Goal: Find specific page/section: Find specific page/section

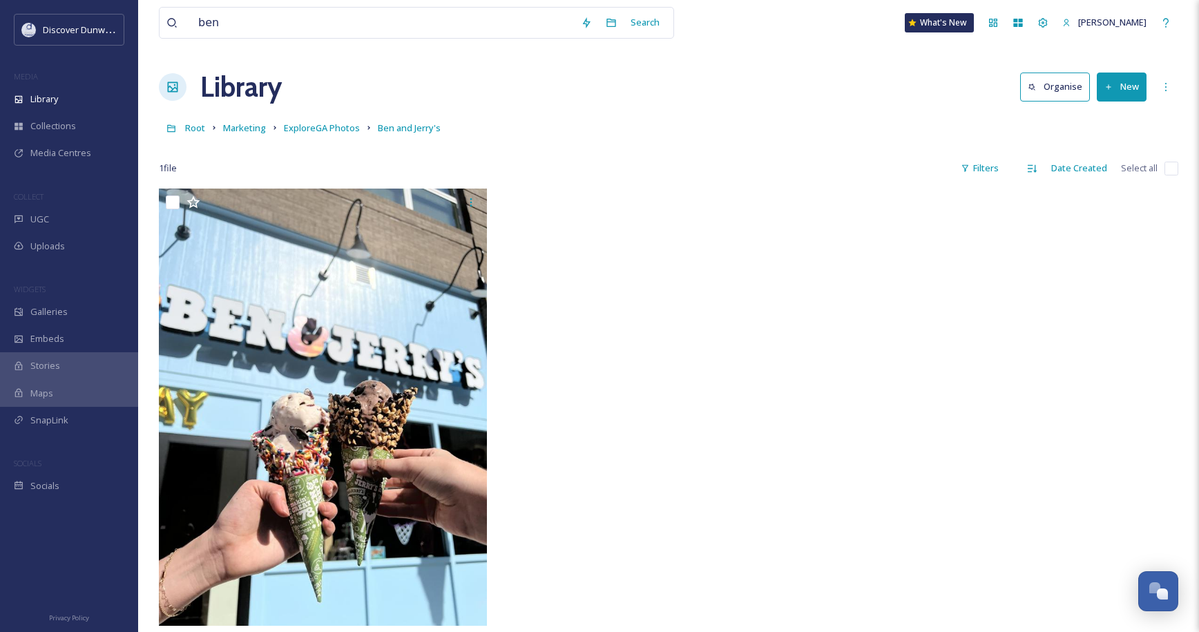
click at [900, 21] on div "ben Search What's New [PERSON_NAME]" at bounding box center [668, 23] width 1019 height 46
click at [354, 19] on input "ben" at bounding box center [382, 23] width 383 height 30
type input "26 thai"
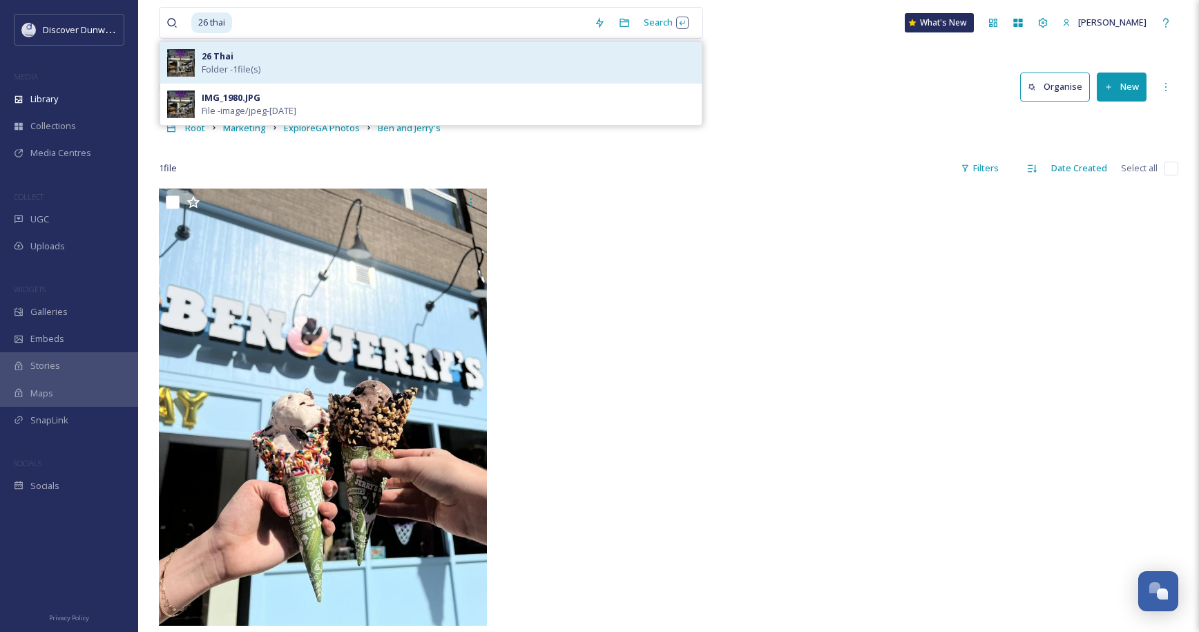
click at [387, 59] on div "26 Thai Folder - 1 file(s)" at bounding box center [448, 63] width 493 height 26
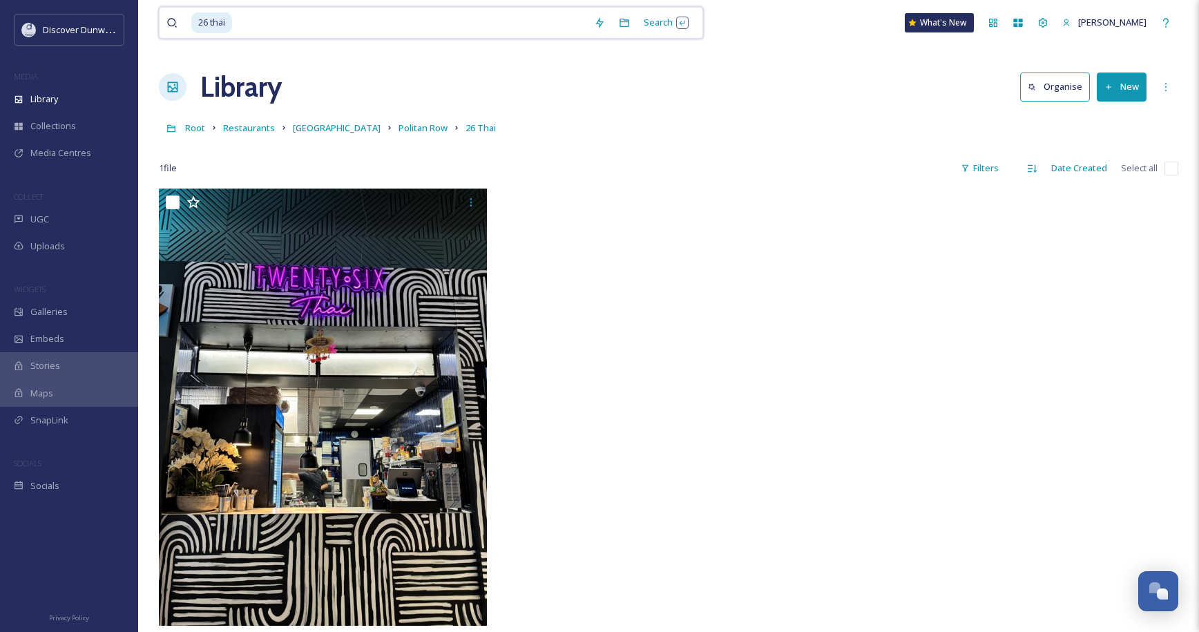
click at [309, 31] on input at bounding box center [410, 23] width 354 height 30
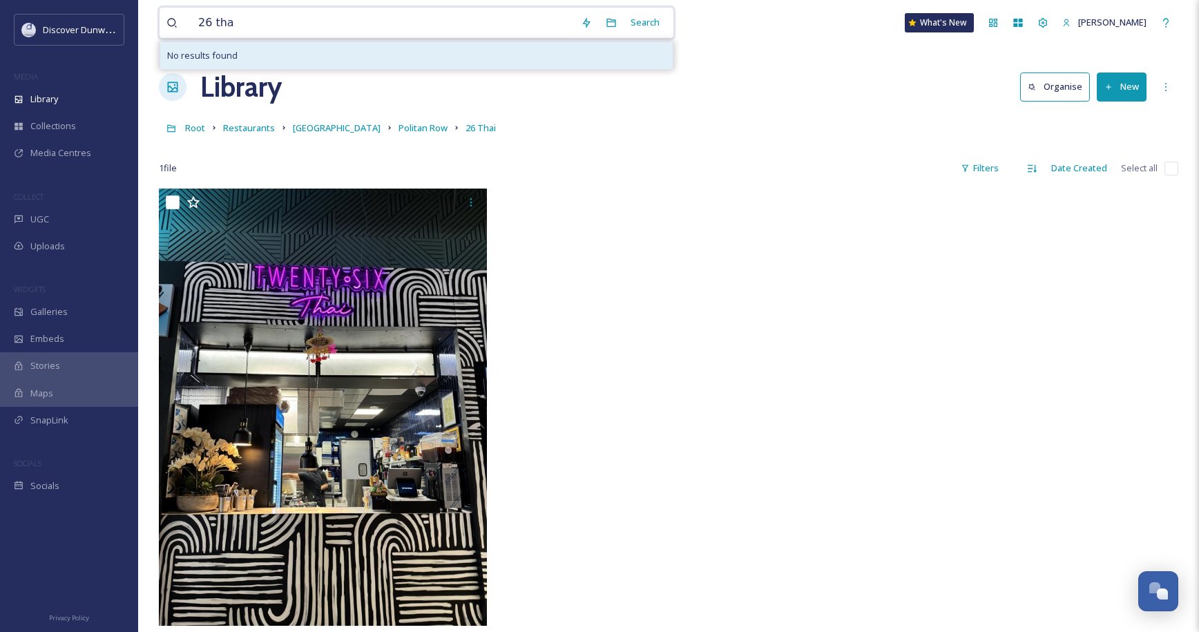
type input "26 thai"
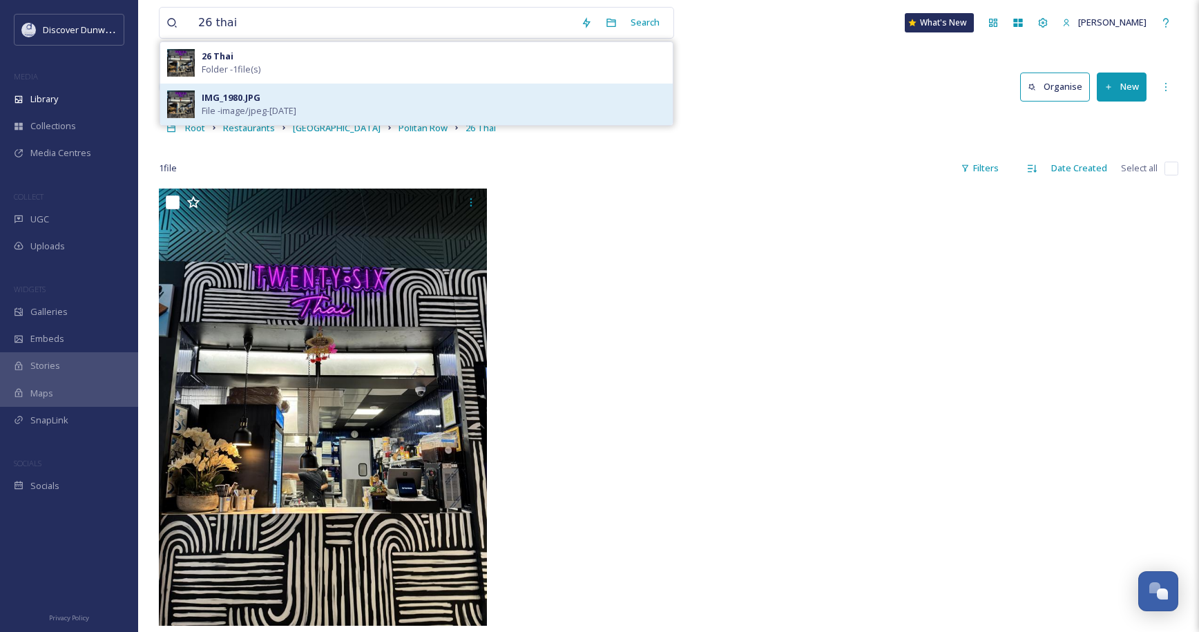
click at [289, 94] on div "IMG_1980.JPG File - image/jpeg - [DATE]" at bounding box center [434, 104] width 464 height 26
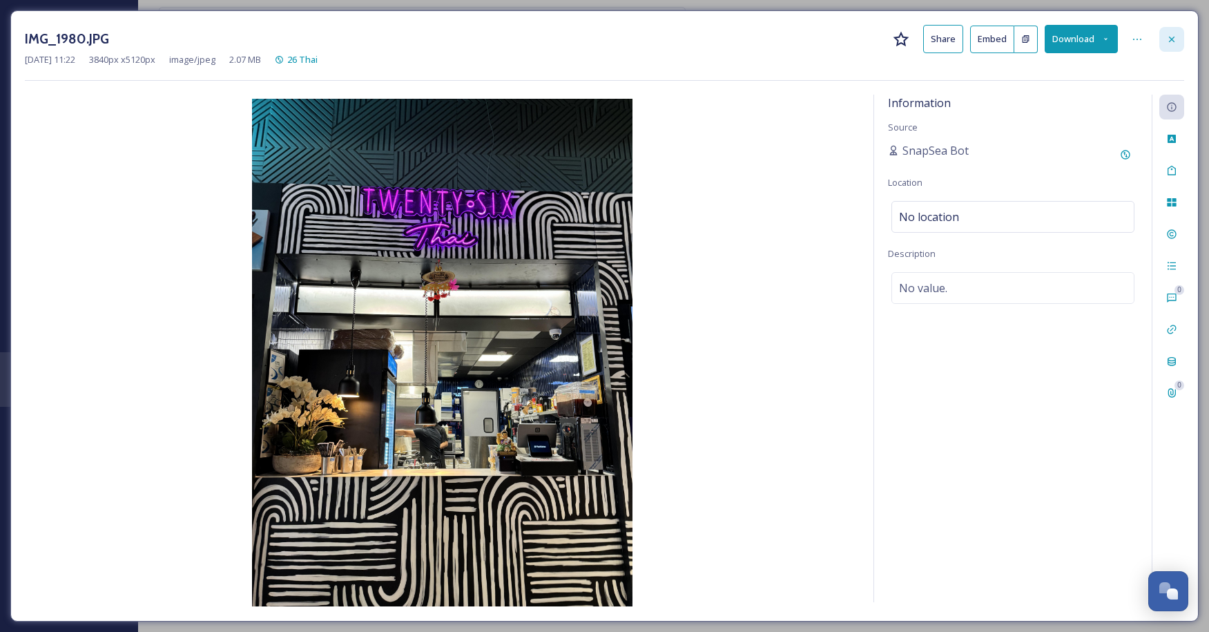
click at [1170, 44] on icon at bounding box center [1171, 39] width 11 height 11
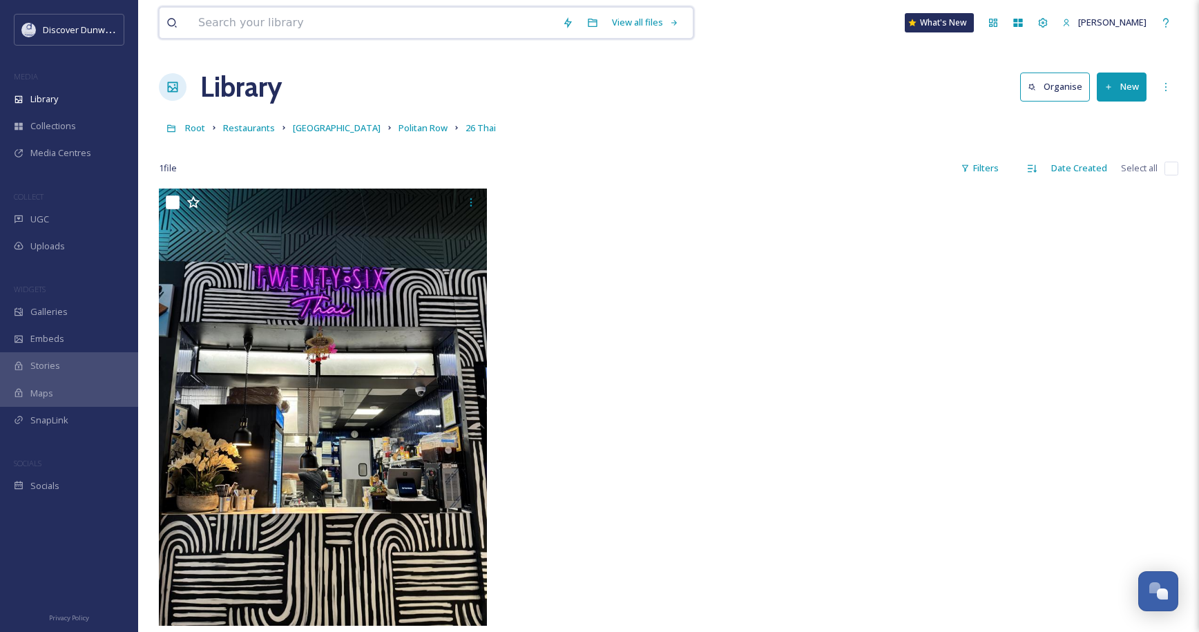
click at [410, 16] on input at bounding box center [373, 23] width 364 height 30
type input "perimeter mall"
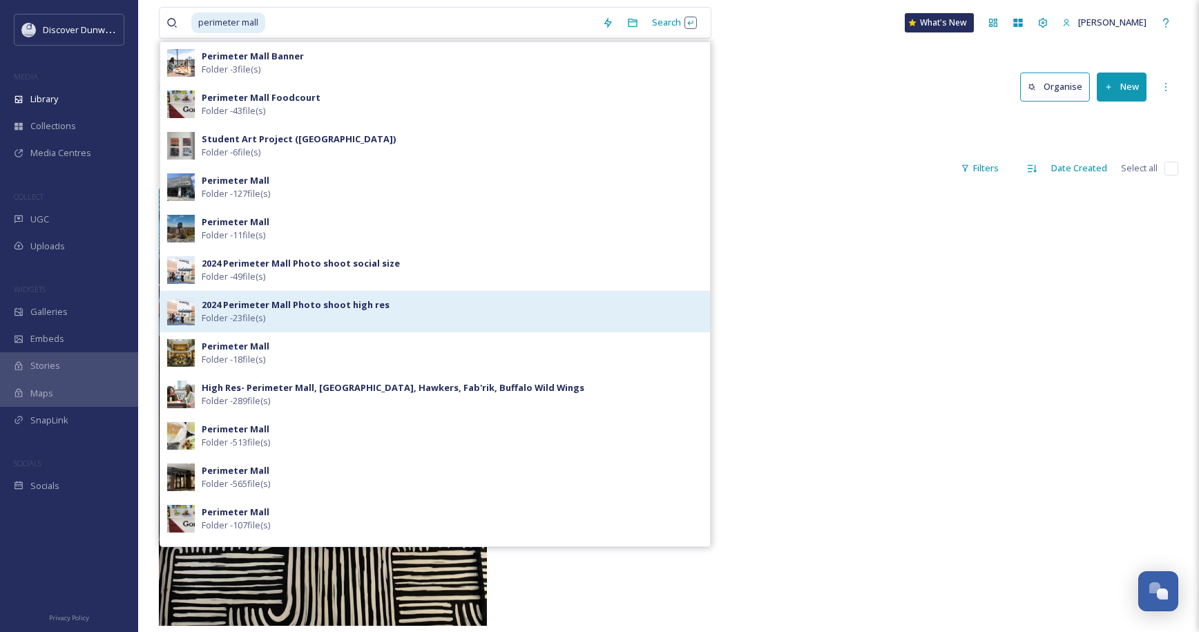
click at [372, 296] on div "2024 Perimeter Mall Photo shoot high res Folder - 23 file(s)" at bounding box center [435, 311] width 550 height 41
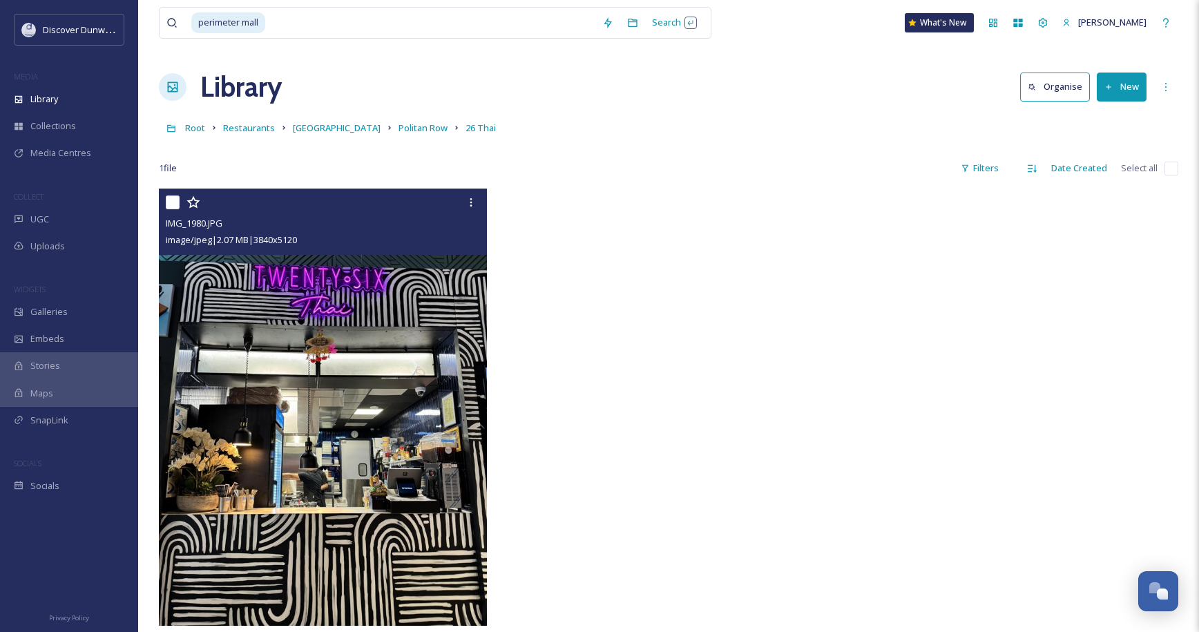
click at [370, 298] on img at bounding box center [323, 407] width 328 height 437
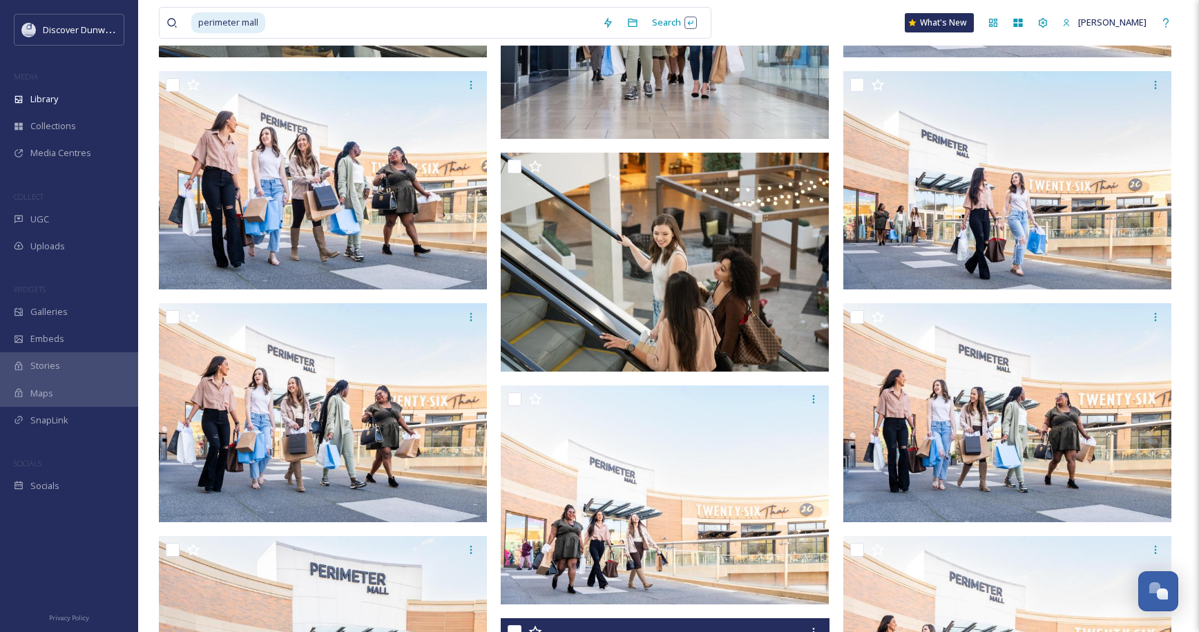
scroll to position [1006, 0]
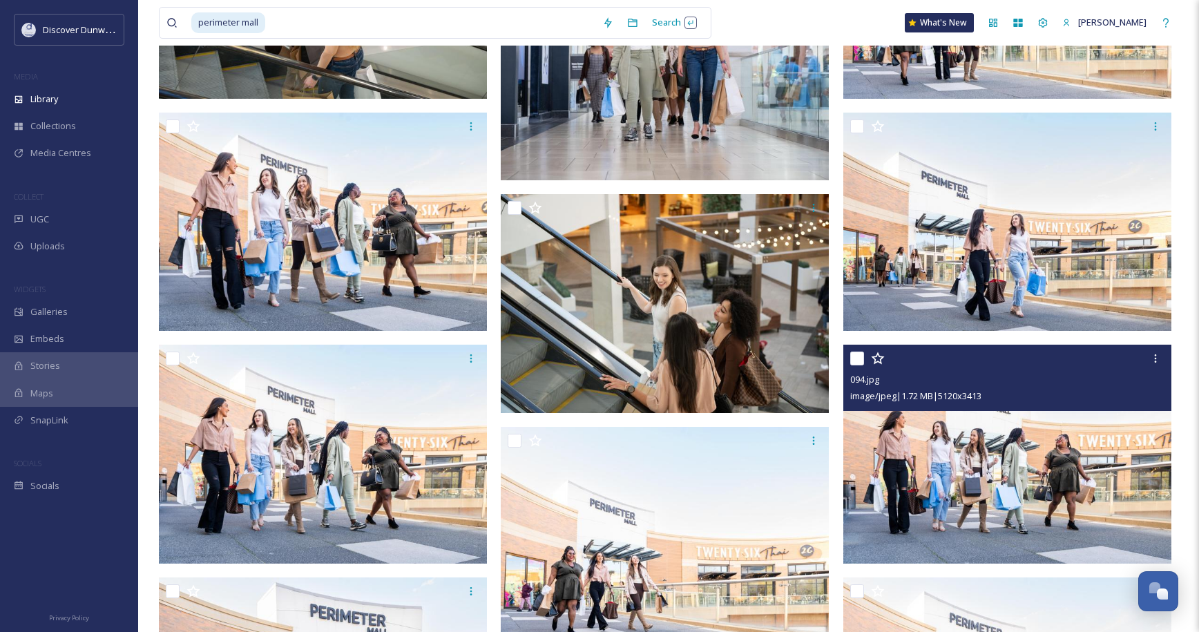
click at [890, 481] on img at bounding box center [1007, 454] width 328 height 219
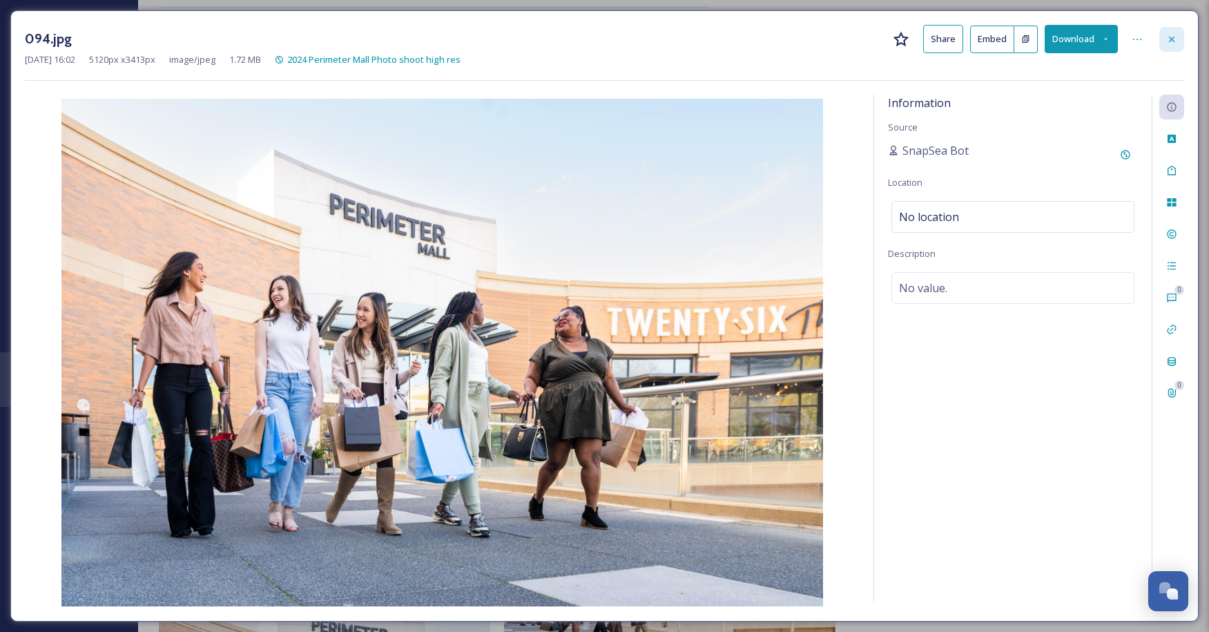
click at [1173, 44] on icon at bounding box center [1171, 39] width 11 height 11
